Goal: Task Accomplishment & Management: Manage account settings

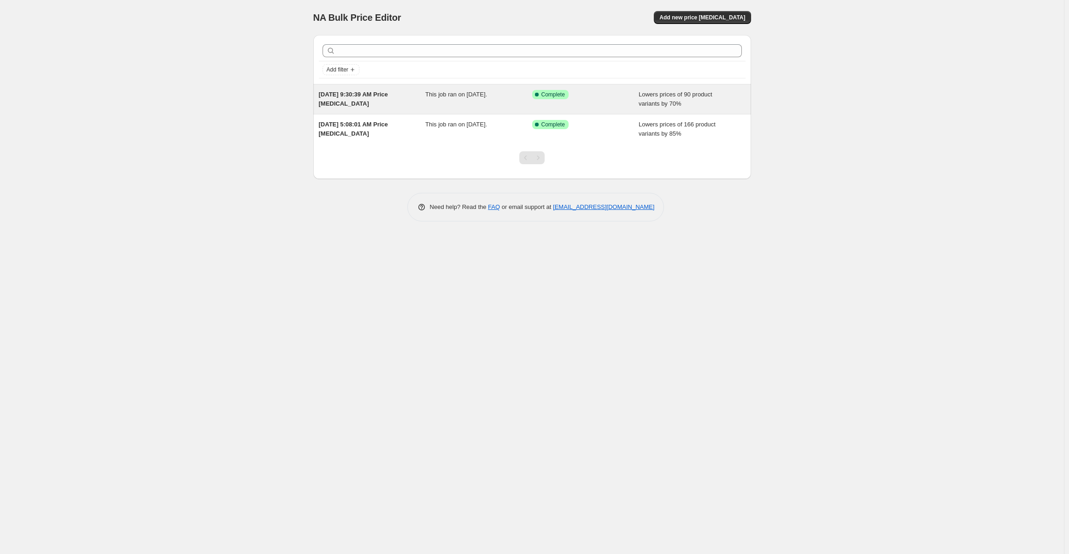
click at [379, 106] on div "[DATE] 9:30:39 AM Price [MEDICAL_DATA]" at bounding box center [372, 99] width 107 height 18
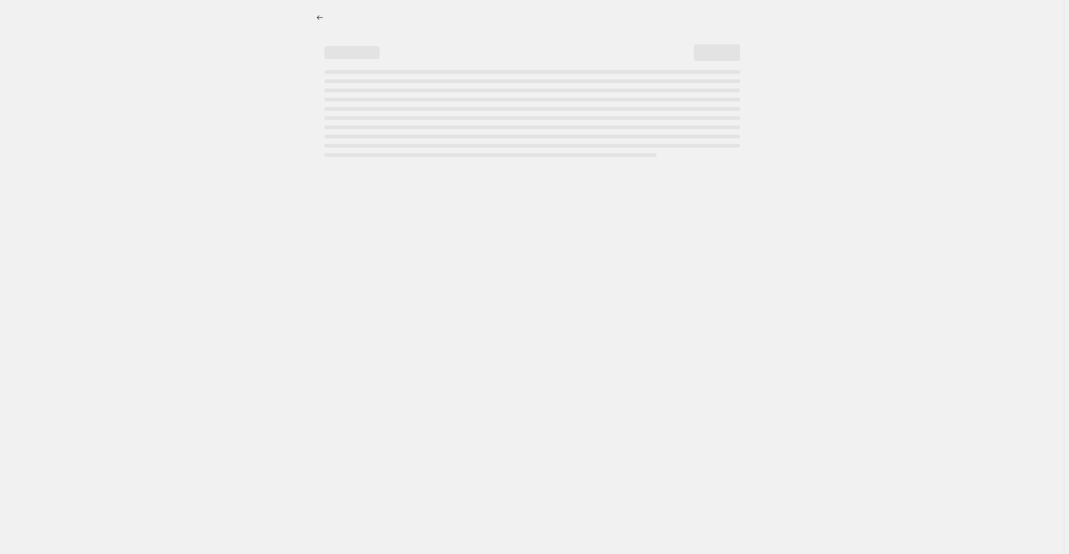
select select "percentage"
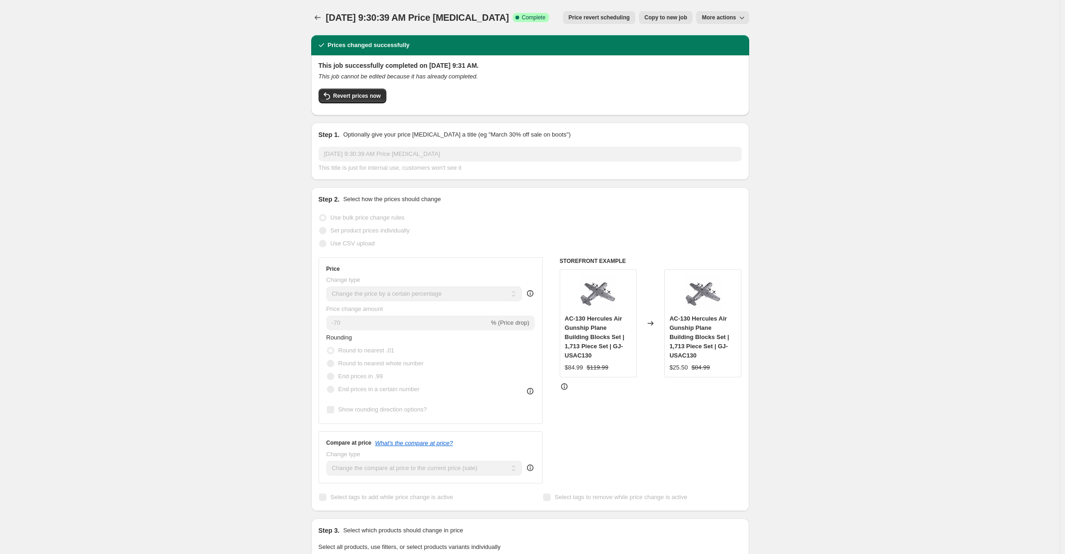
click at [722, 16] on span "More actions" at bounding box center [719, 17] width 34 height 7
click at [723, 52] on span "Delete job" at bounding box center [719, 52] width 27 height 7
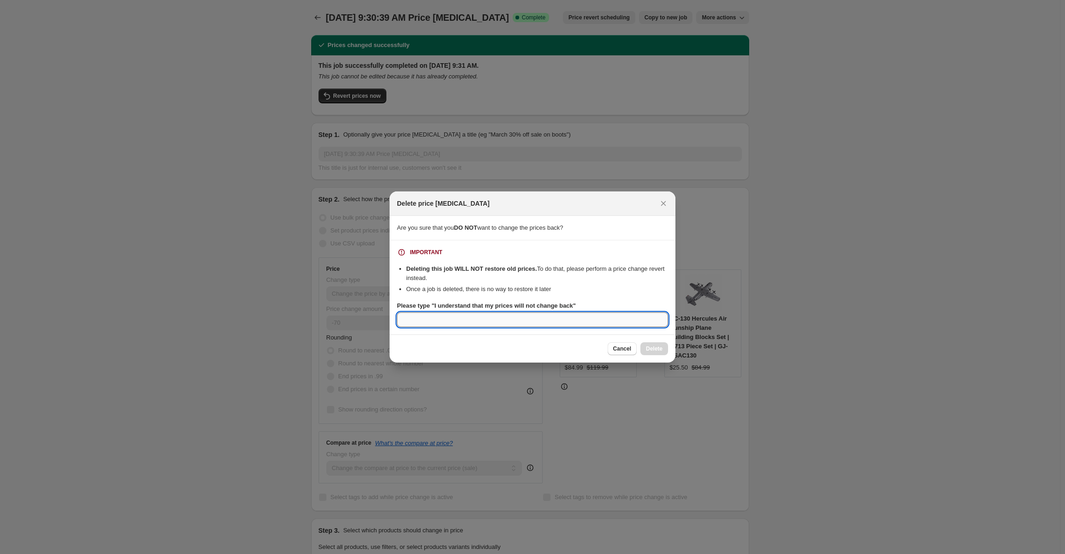
click at [427, 317] on input "Please type "I understand that my prices will not change back"" at bounding box center [532, 319] width 271 height 15
click at [434, 305] on b "Please type "I understand that my prices will not change back"" at bounding box center [486, 305] width 179 height 7
click at [434, 312] on input "Please type "I understand that my prices will not change back"" at bounding box center [532, 319] width 271 height 15
drag, startPoint x: 433, startPoint y: 306, endPoint x: 570, endPoint y: 308, distance: 136.5
click at [570, 308] on b "Please type "I understand that my prices will not change back"" at bounding box center [486, 305] width 179 height 7
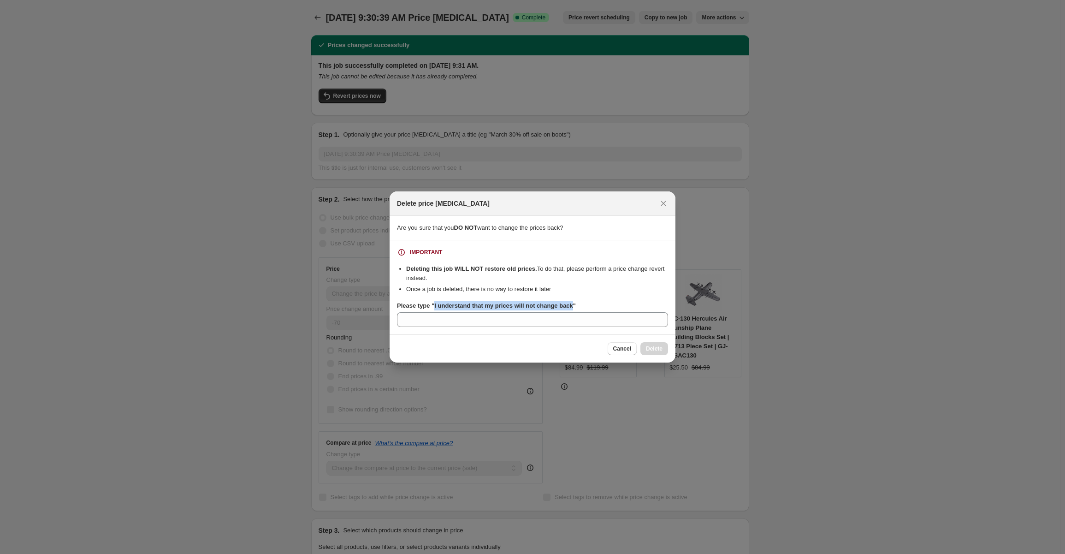
copy b "I understand that my prices will not change back"
click at [438, 321] on input "Please type "I understand that my prices will not change back"" at bounding box center [532, 319] width 271 height 15
paste input "I understand that my prices will not change back"
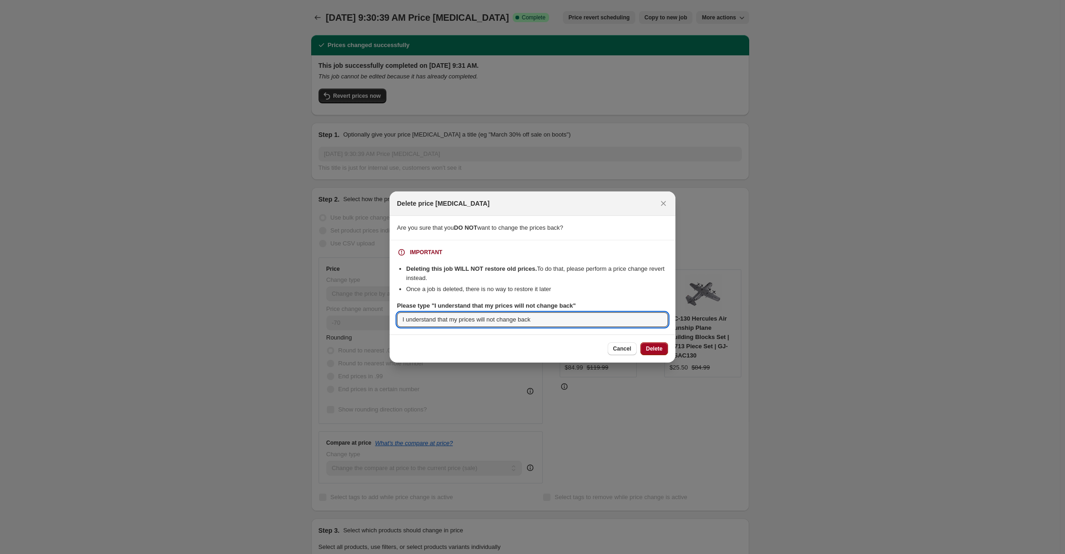
type input "I understand that my prices will not change back"
click at [656, 345] on span "Delete" at bounding box center [654, 348] width 17 height 7
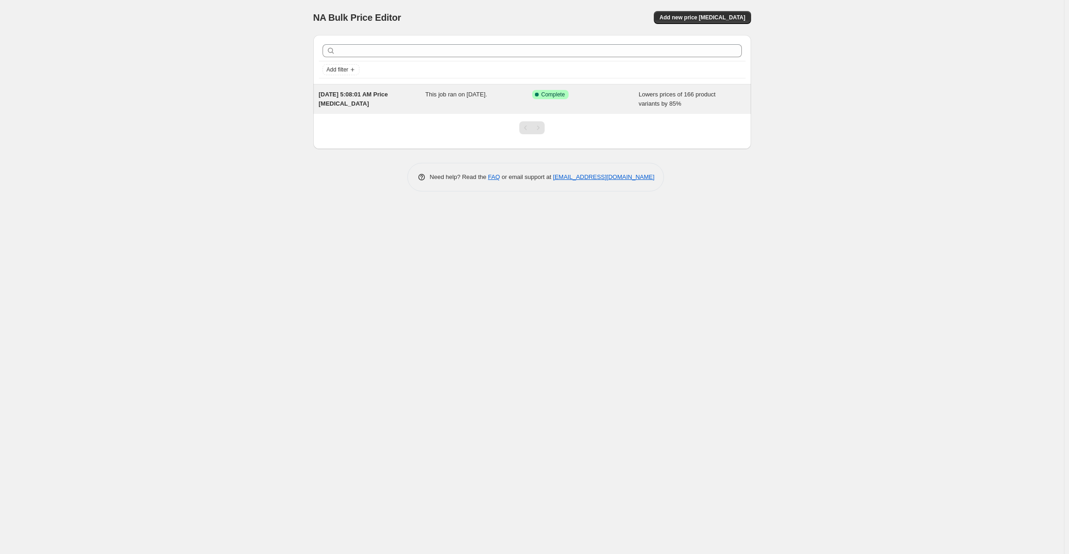
click at [634, 101] on div "Success Complete Complete" at bounding box center [585, 99] width 107 height 18
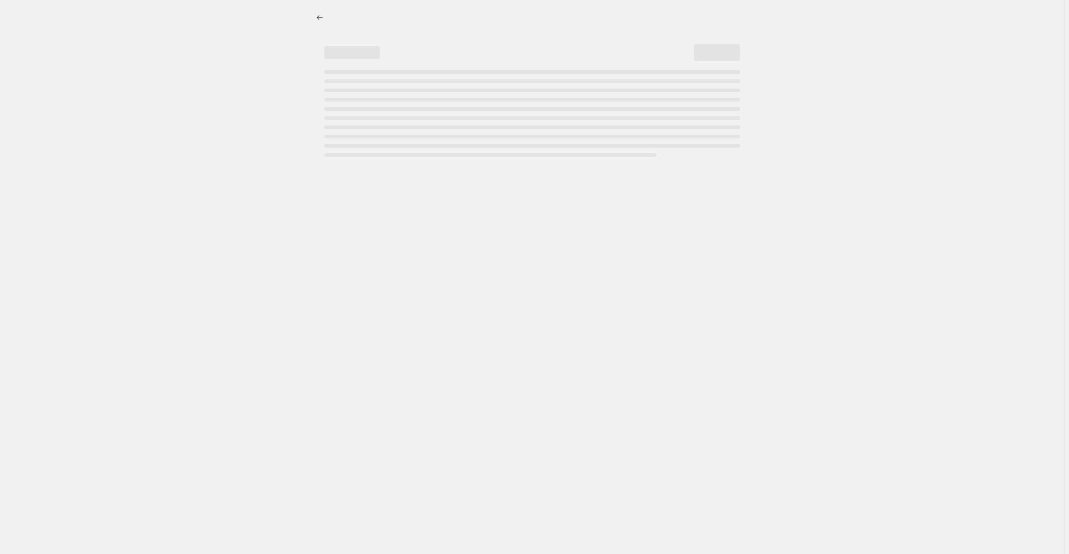
select select "percentage"
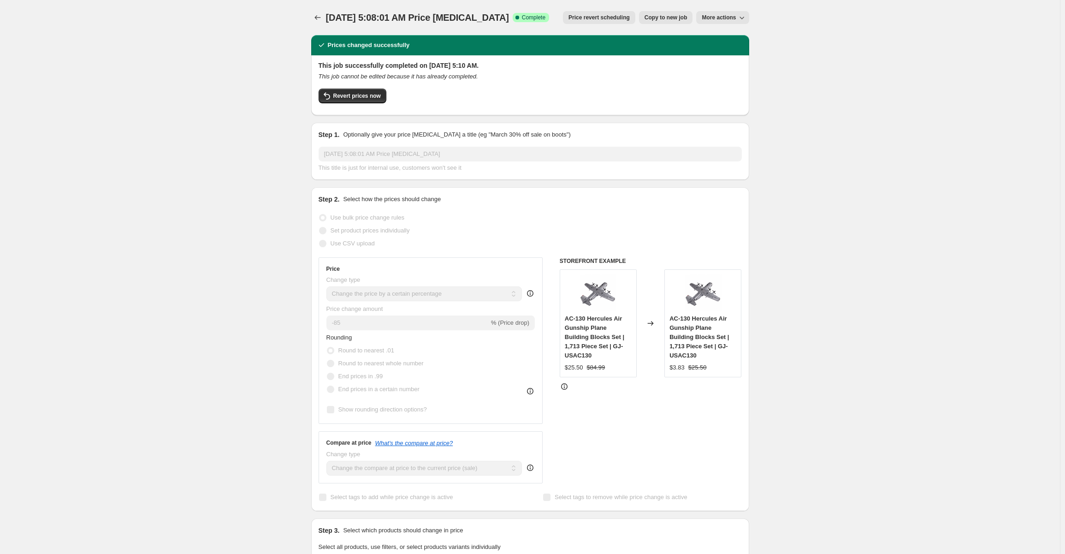
click at [716, 18] on span "More actions" at bounding box center [719, 17] width 34 height 7
click at [720, 55] on span "Delete job" at bounding box center [719, 52] width 27 height 7
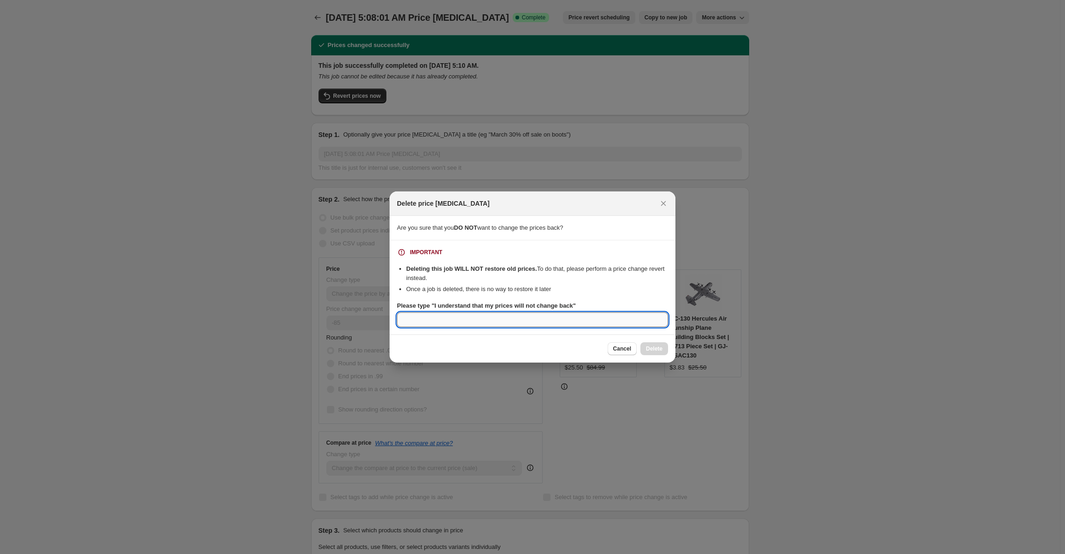
click at [432, 319] on input "Please type "I understand that my prices will not change back"" at bounding box center [532, 319] width 271 height 15
paste input "I understand that my prices will not change back"
type input "I understand that my prices will not change back"
click at [651, 343] on button "Delete" at bounding box center [654, 348] width 28 height 13
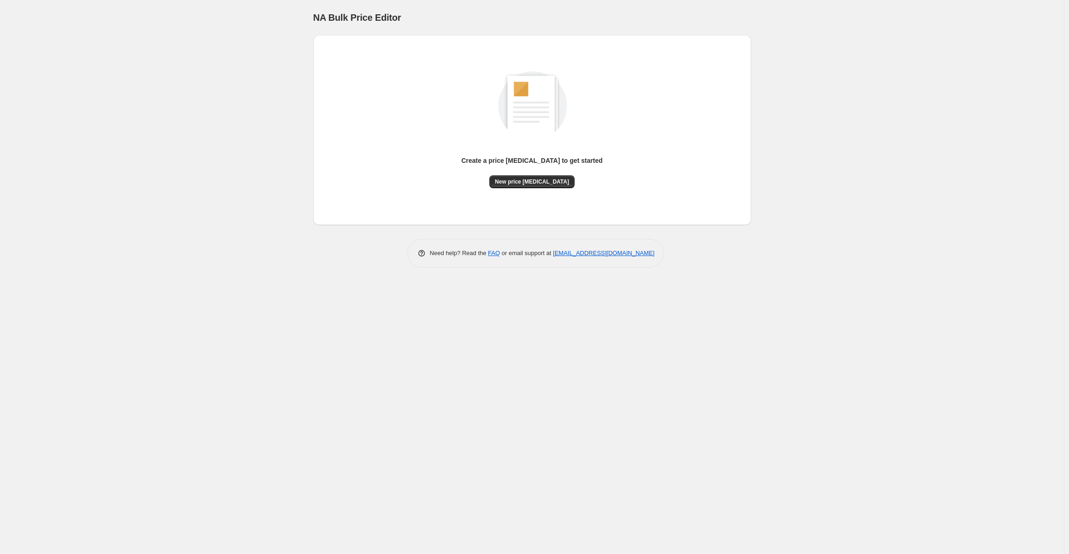
click at [191, 203] on div "NA Bulk Price Editor. This page is ready NA Bulk Price Editor Create a price [M…" at bounding box center [532, 277] width 1064 height 554
